Goal: Navigation & Orientation: Find specific page/section

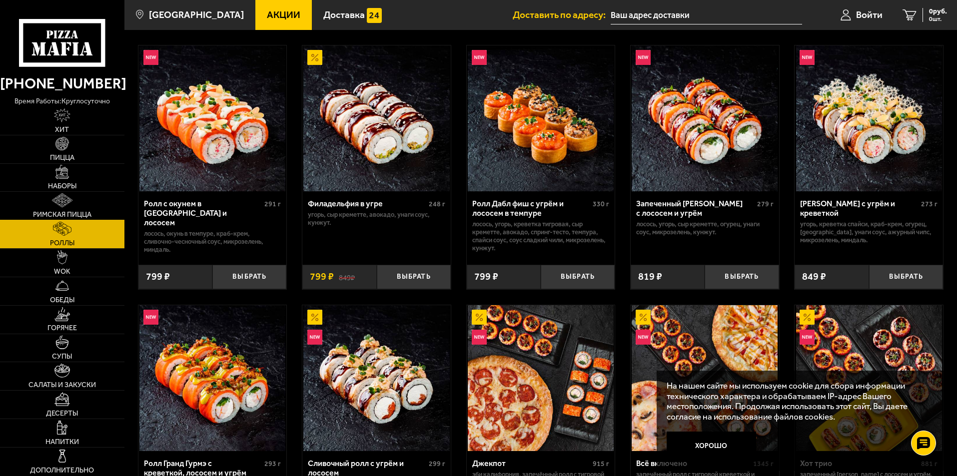
scroll to position [300, 0]
click at [59, 299] on span "Обеды" at bounding box center [62, 300] width 24 height 7
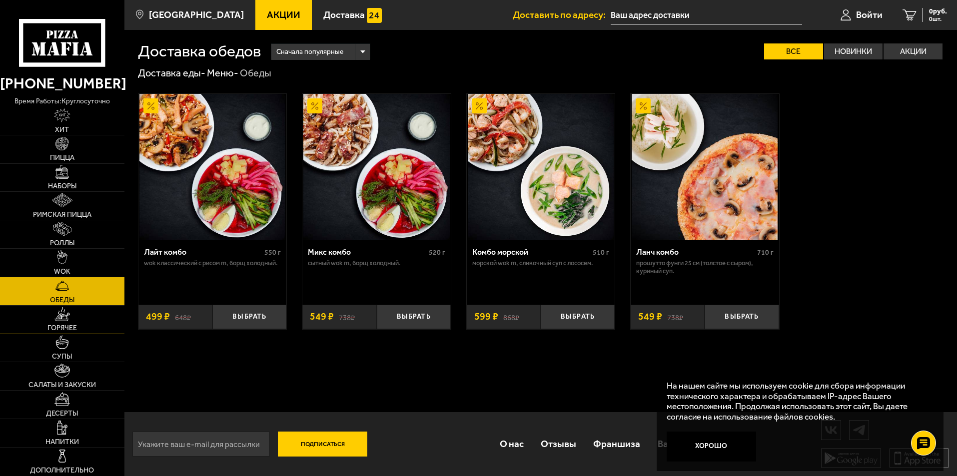
click at [67, 323] on link "Горячее" at bounding box center [62, 320] width 124 height 28
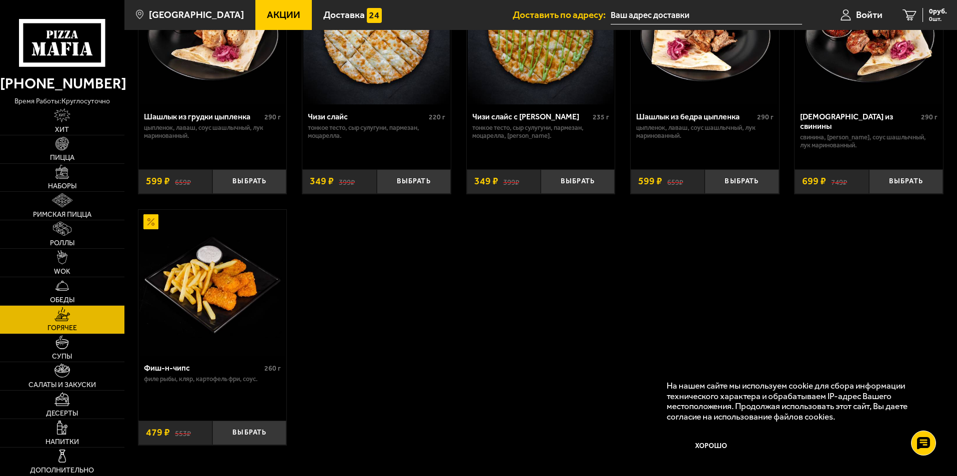
scroll to position [700, 0]
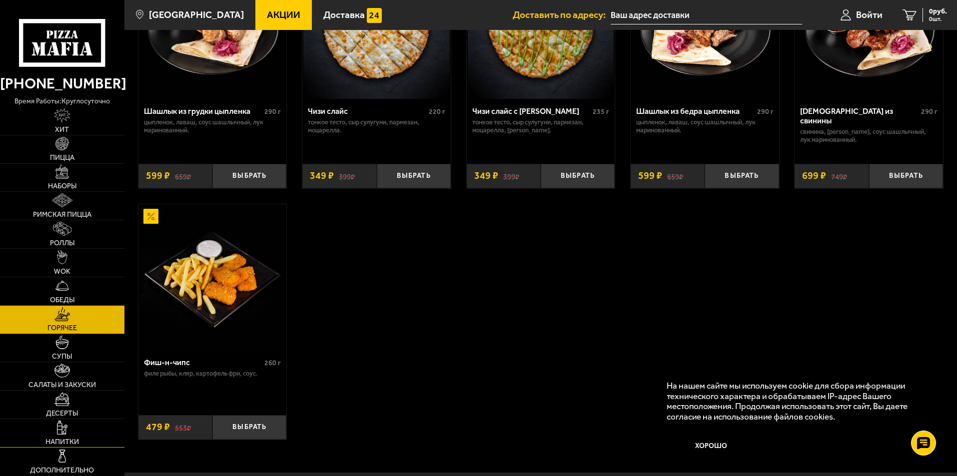
click at [60, 434] on img at bounding box center [62, 428] width 11 height 14
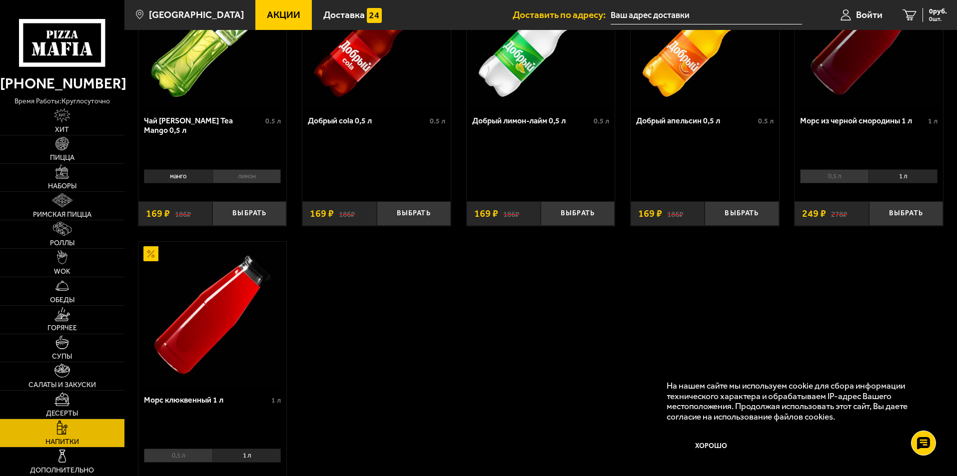
scroll to position [150, 0]
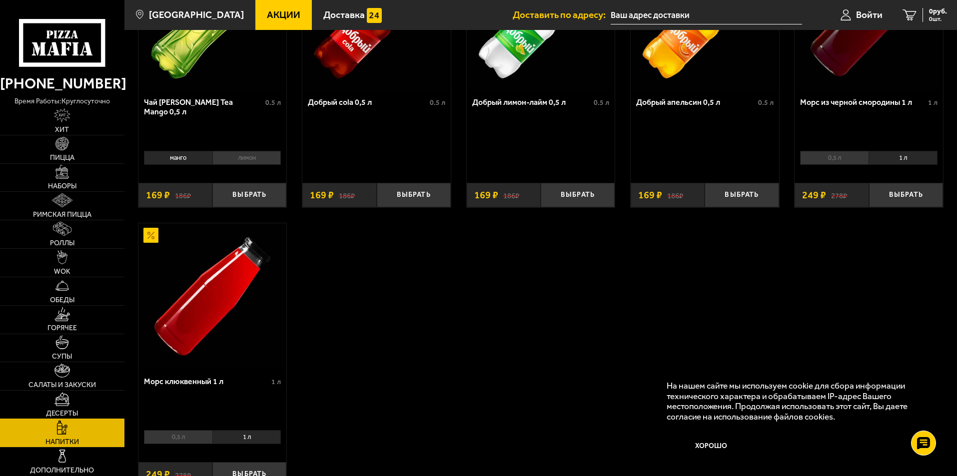
click at [65, 403] on img at bounding box center [61, 399] width 15 height 14
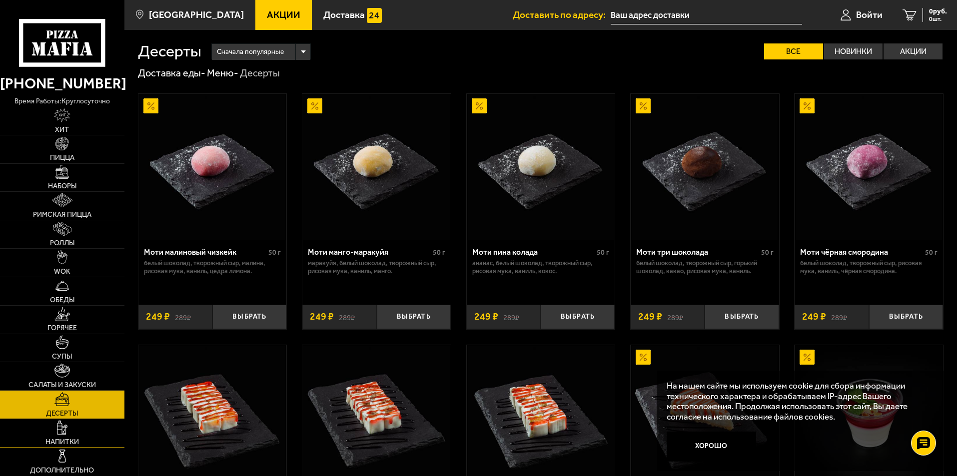
click at [62, 433] on img at bounding box center [62, 428] width 11 height 14
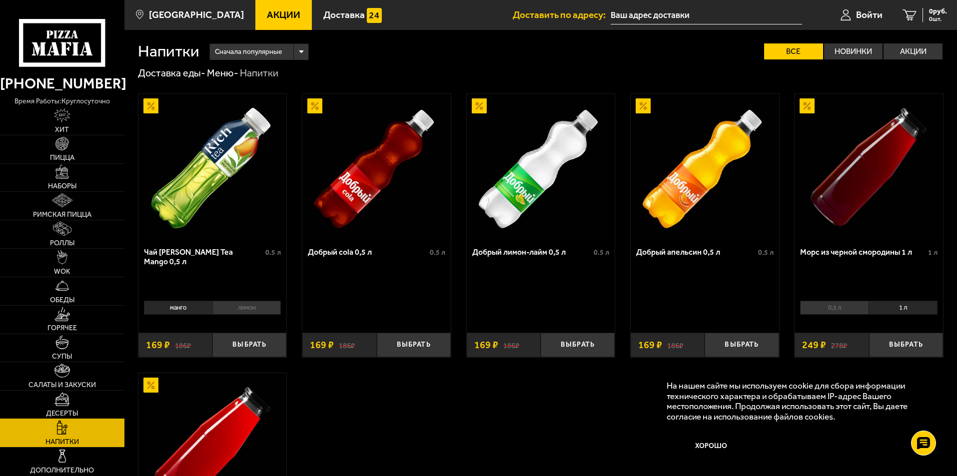
drag, startPoint x: 61, startPoint y: 410, endPoint x: 50, endPoint y: 408, distance: 11.8
click at [61, 410] on span "Десерты" at bounding box center [62, 413] width 32 height 7
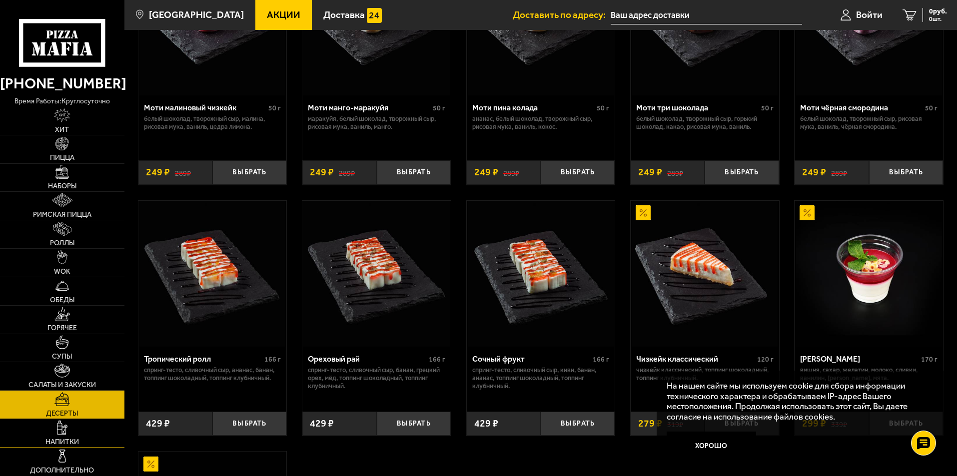
scroll to position [250, 0]
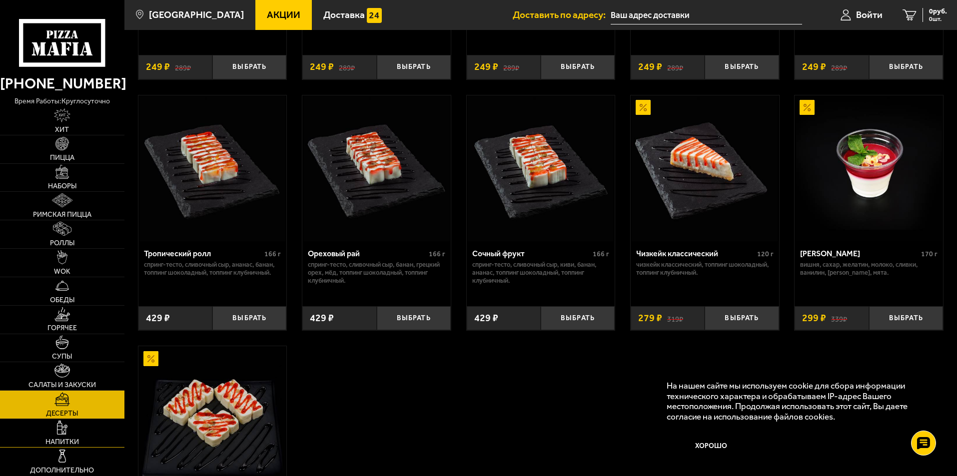
click at [79, 431] on link "Напитки" at bounding box center [62, 433] width 124 height 28
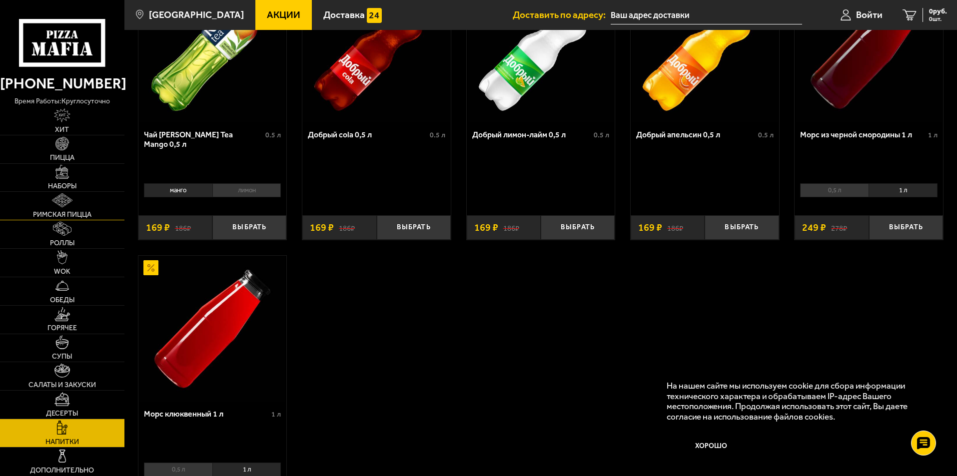
scroll to position [150, 0]
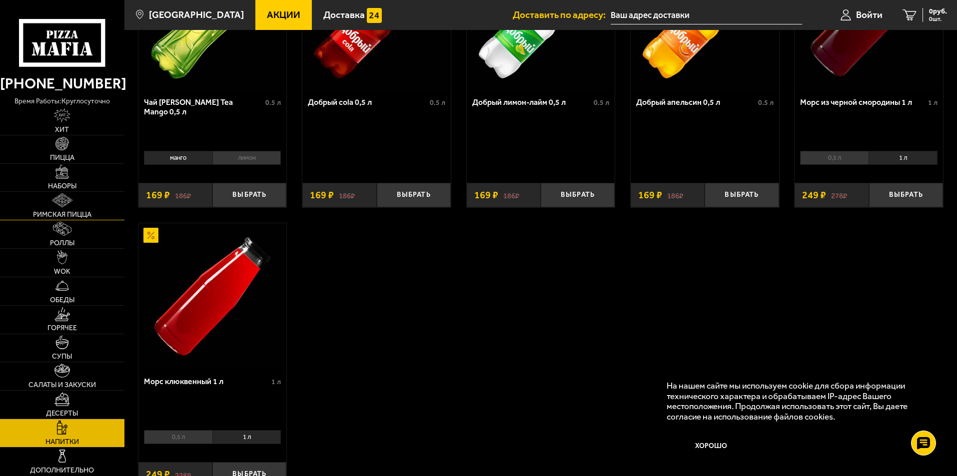
click at [68, 203] on img at bounding box center [62, 200] width 20 height 14
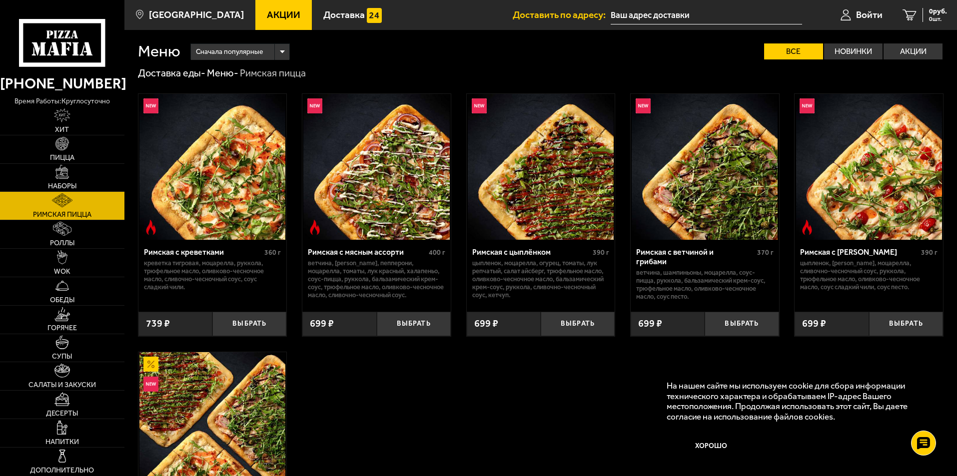
scroll to position [200, 0]
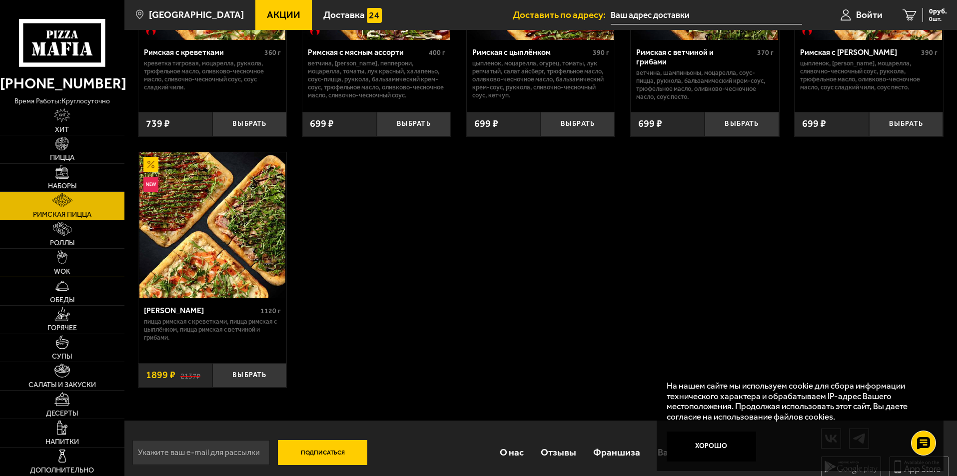
click at [82, 264] on link "WOK" at bounding box center [62, 263] width 124 height 28
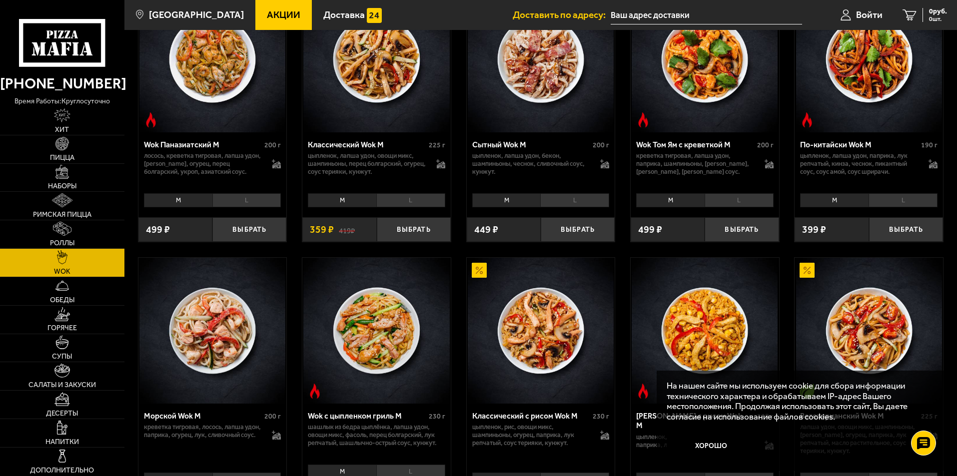
scroll to position [550, 0]
